Goal: Task Accomplishment & Management: Manage account settings

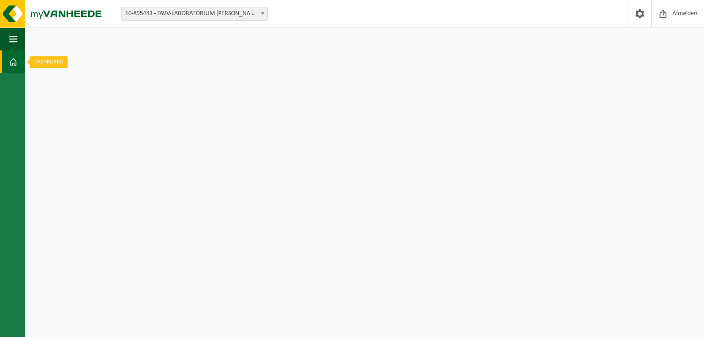
click at [17, 60] on span at bounding box center [13, 61] width 8 height 23
drag, startPoint x: 0, startPoint y: 0, endPoint x: 17, endPoint y: 60, distance: 62.4
click at [17, 60] on span at bounding box center [13, 61] width 8 height 23
click at [15, 39] on span "button" at bounding box center [13, 38] width 8 height 23
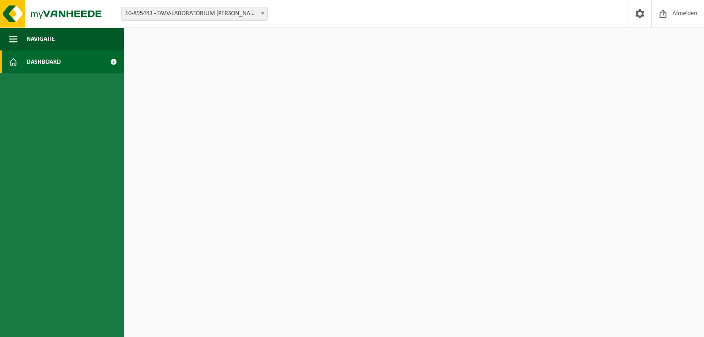
click at [18, 55] on link "Dashboard" at bounding box center [62, 61] width 124 height 23
click at [74, 64] on link "Dashboard" at bounding box center [62, 61] width 124 height 23
click at [110, 61] on span at bounding box center [113, 61] width 21 height 23
drag, startPoint x: 0, startPoint y: 0, endPoint x: 110, endPoint y: 61, distance: 125.3
click at [110, 61] on span at bounding box center [113, 61] width 21 height 23
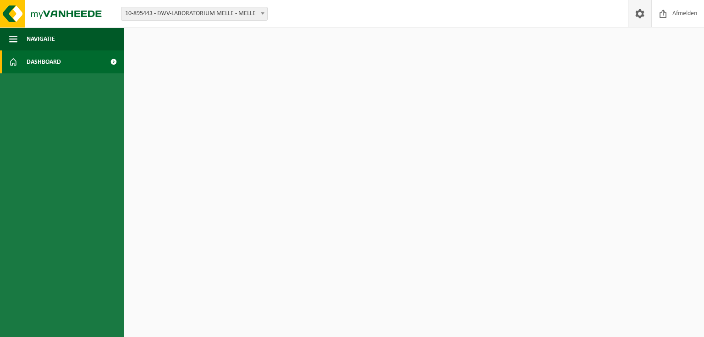
click at [641, 8] on span at bounding box center [640, 13] width 14 height 27
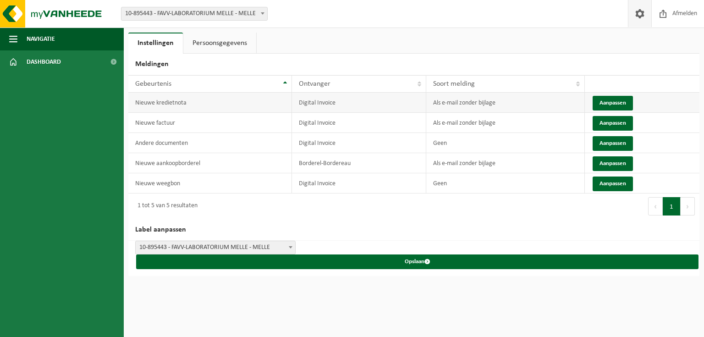
click at [497, 99] on td "Als e-mail zonder bijlage" at bounding box center [505, 103] width 158 height 20
click at [457, 115] on td "Als e-mail zonder bijlage" at bounding box center [505, 123] width 158 height 20
click at [438, 133] on td "Geen" at bounding box center [505, 143] width 158 height 20
click at [245, 43] on link "Persoonsgegevens" at bounding box center [219, 43] width 73 height 21
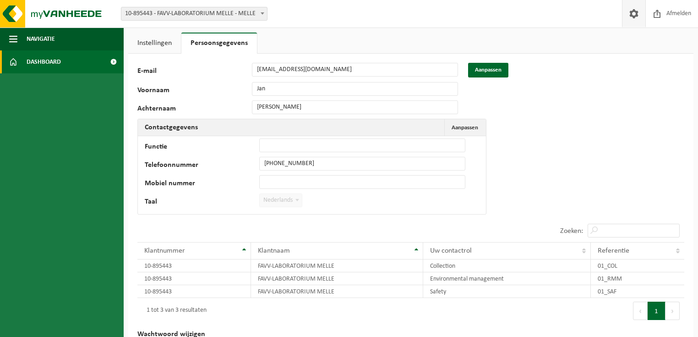
click at [59, 53] on span "Dashboard" at bounding box center [44, 61] width 34 height 23
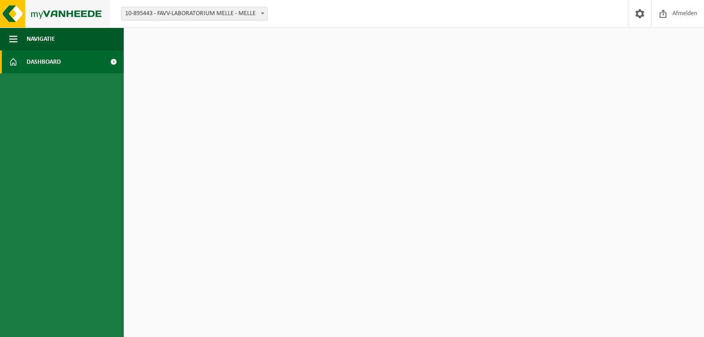
click at [59, 15] on img at bounding box center [55, 13] width 110 height 27
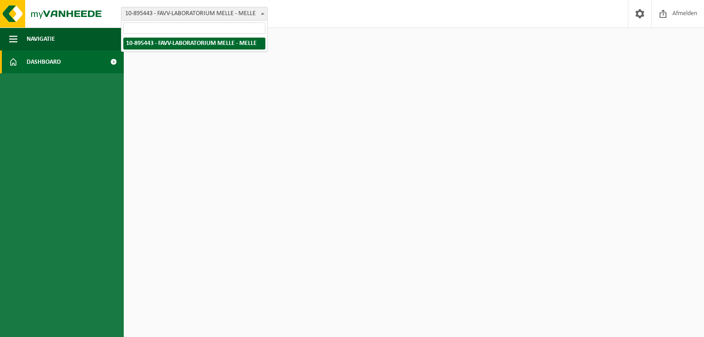
click at [241, 8] on span "10-895443 - FAVV-LABORATORIUM MELLE - MELLE" at bounding box center [194, 13] width 146 height 13
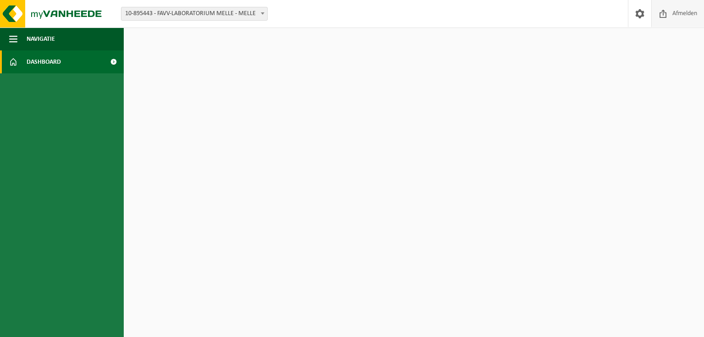
click at [673, 19] on span "Afmelden" at bounding box center [684, 13] width 29 height 27
click at [671, 14] on span "Afmelden" at bounding box center [684, 13] width 29 height 27
